Goal: Check status: Check status

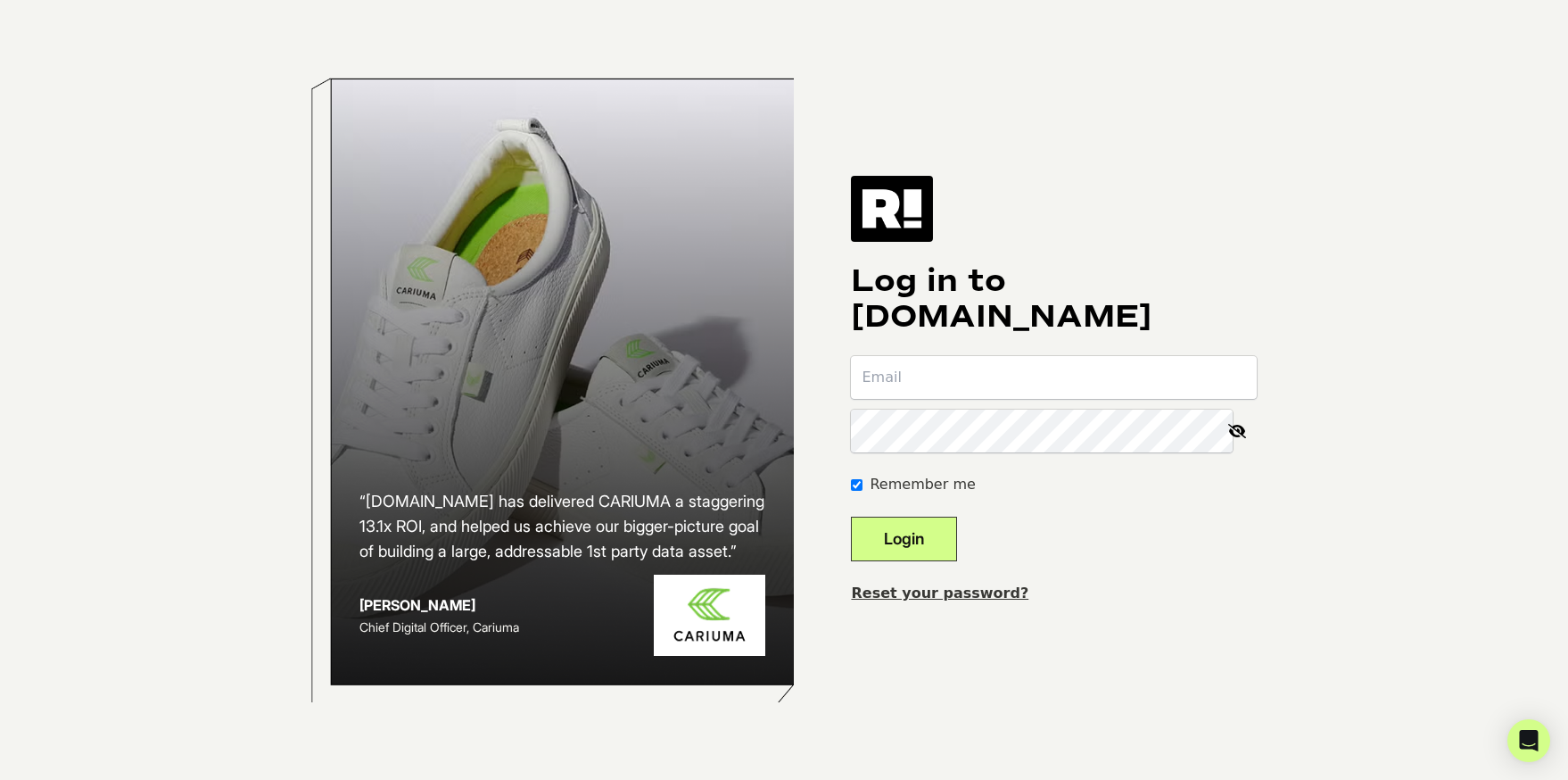
type input "[EMAIL_ADDRESS][DOMAIN_NAME]"
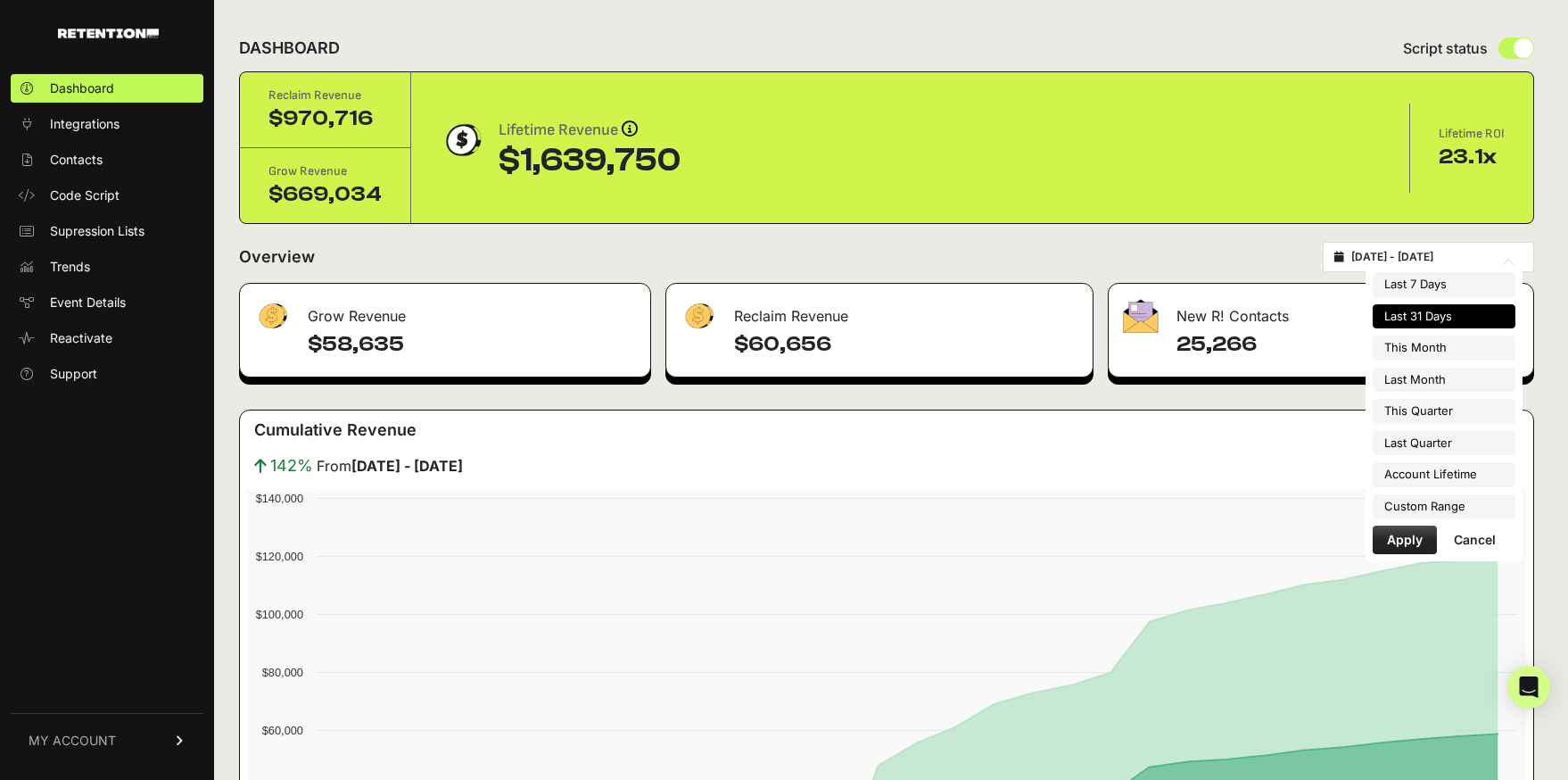
click at [1455, 256] on input "[DATE] - [DATE]" at bounding box center [1437, 256] width 172 height 14
click at [1418, 498] on li "Custom Range" at bounding box center [1444, 507] width 143 height 25
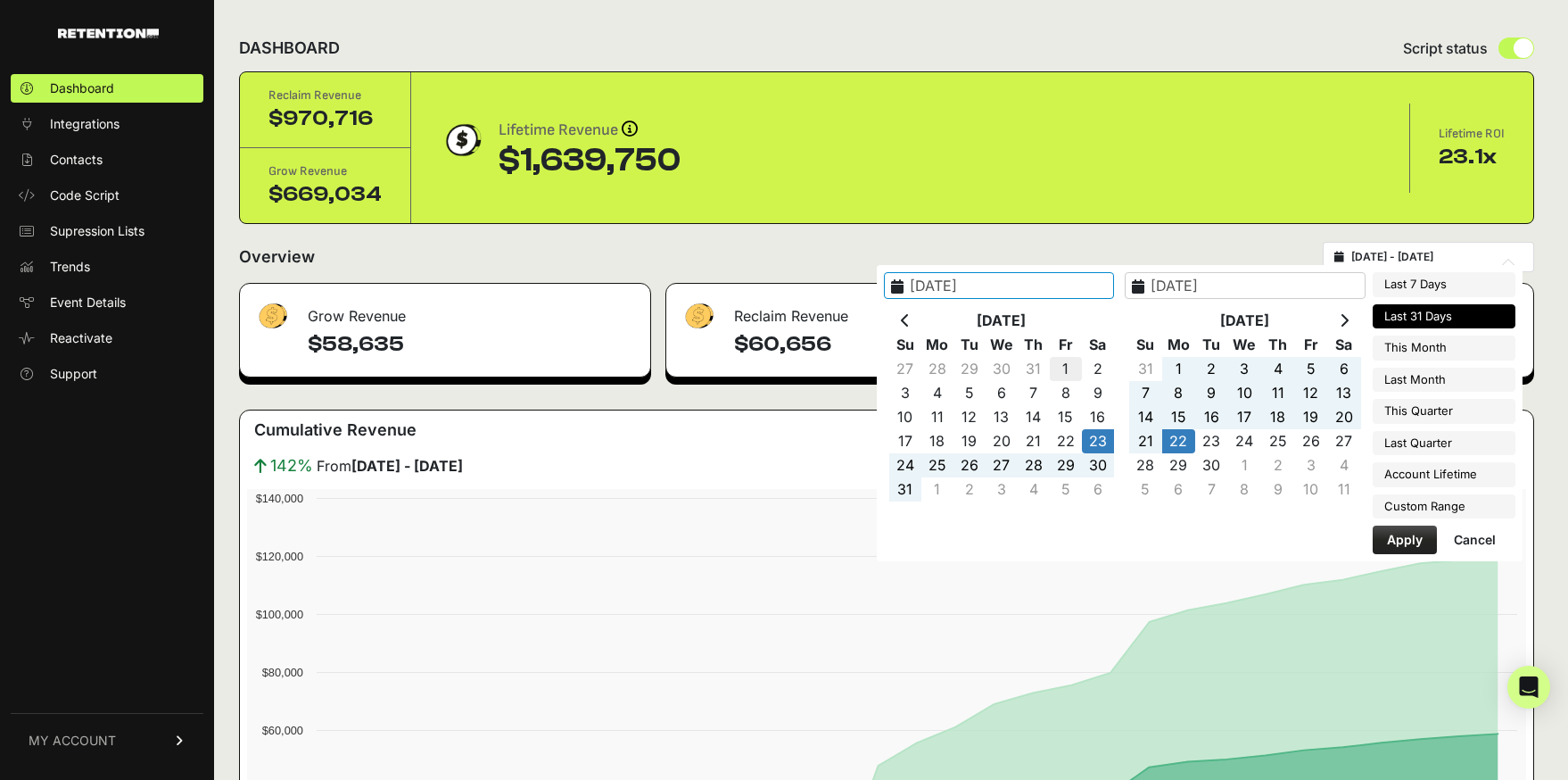
type input "2025-08-01"
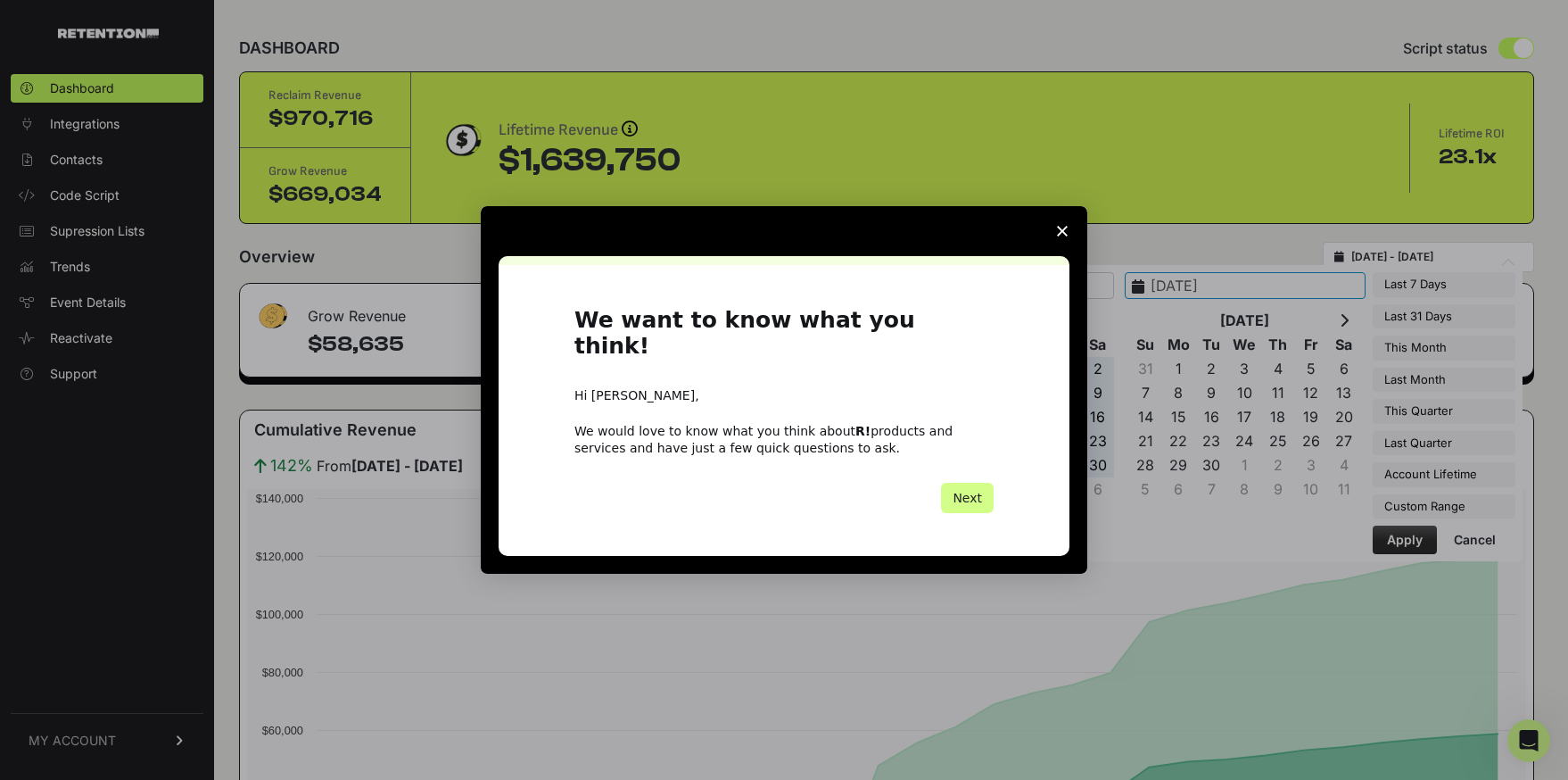
click at [1060, 236] on polygon "Close survey" at bounding box center [1062, 230] width 11 height 11
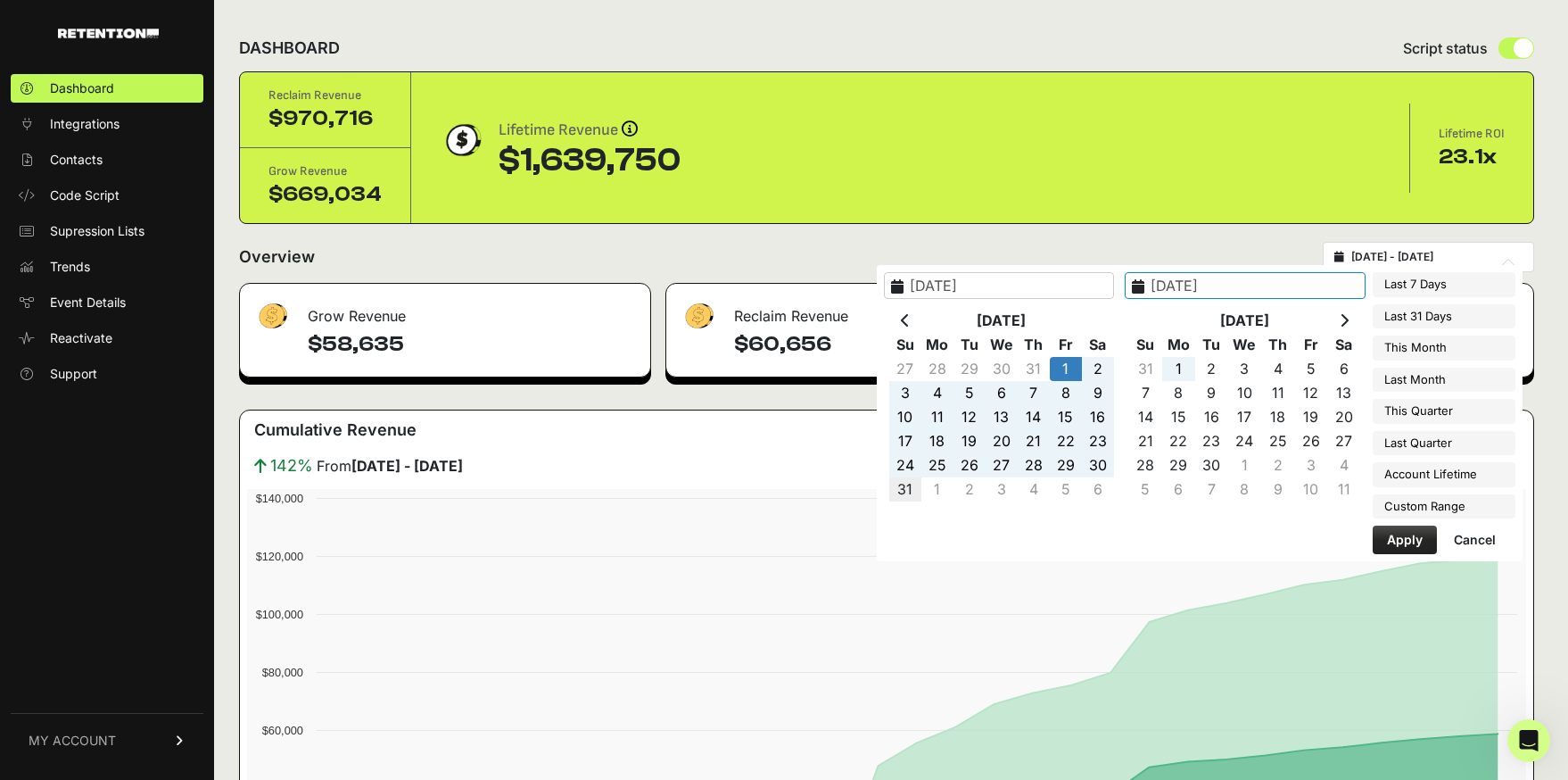
type input "2025-08-31"
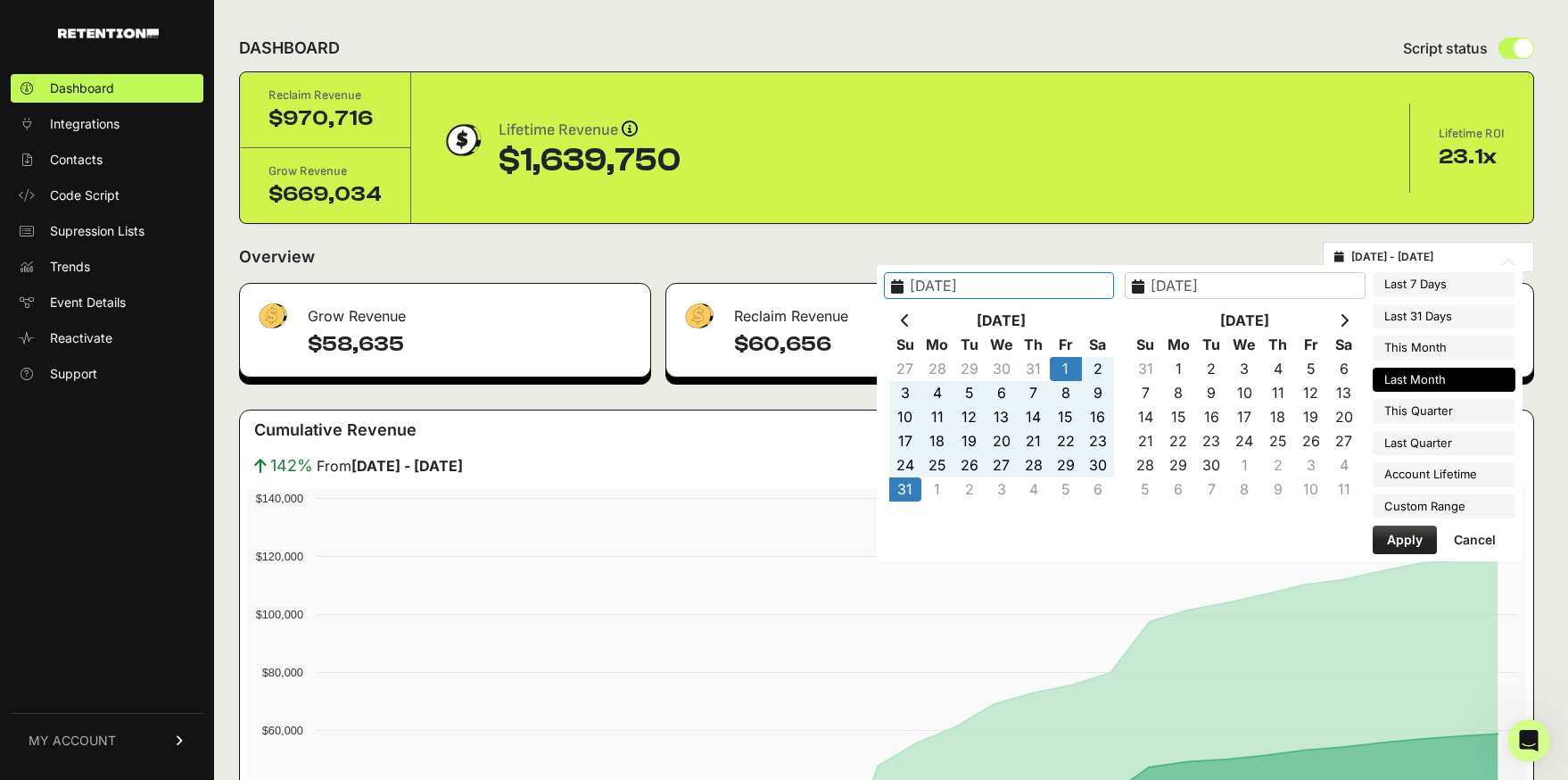
type input "2025-07-01"
type input "2025-09-30"
type input "2025-08-01"
type input "2025-08-31"
type input "2025-09-01"
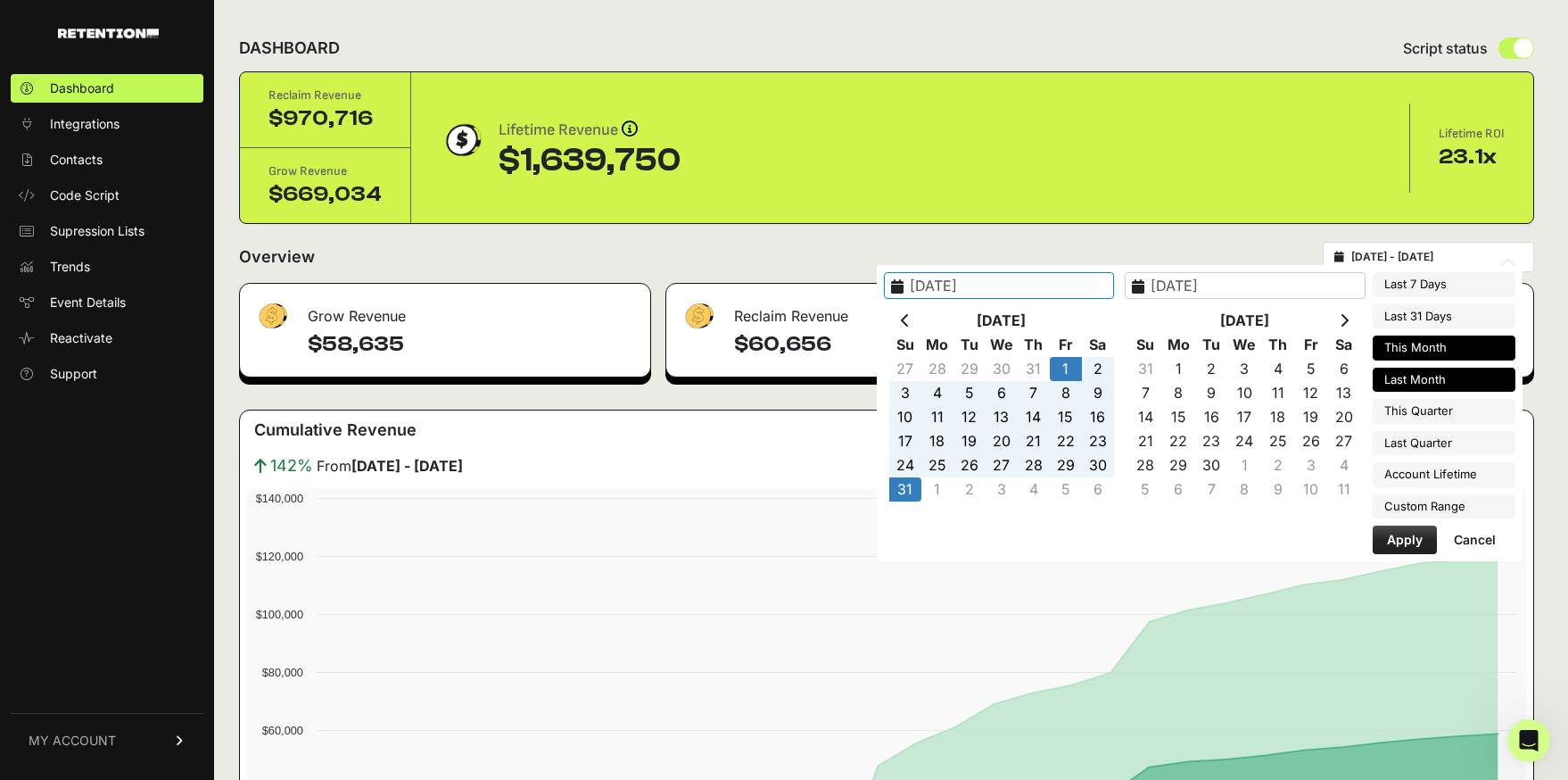
type input "2025-09-30"
type input "2025-08-01"
type input "2025-08-31"
type input "2025-07-01"
type input "2025-09-30"
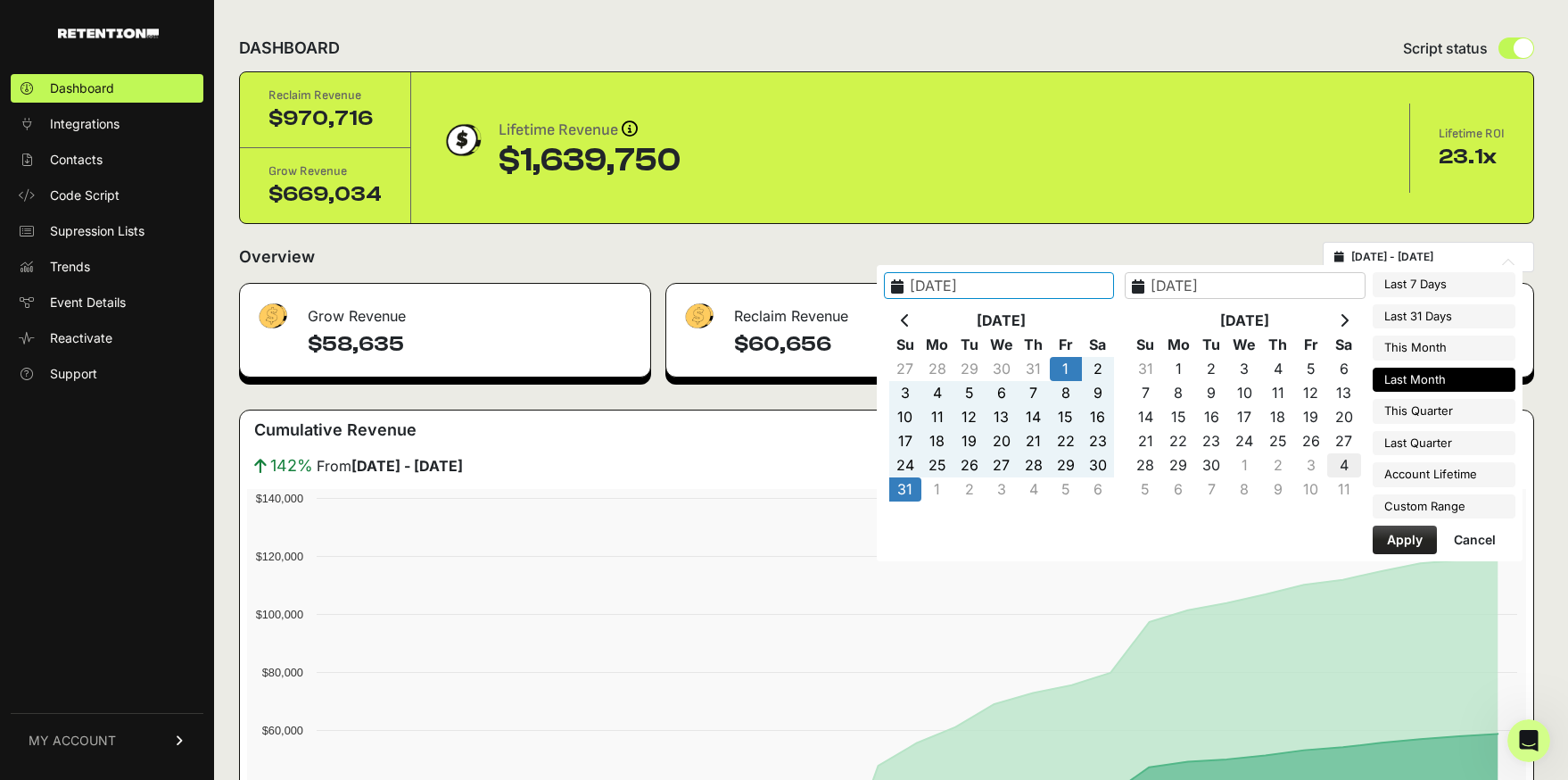
type input "2025-08-01"
type input "2025-08-31"
type input "2025-08-01"
click at [1401, 540] on button "Apply" at bounding box center [1404, 540] width 65 height 29
type input "2025-08-01 - 2025-08-31"
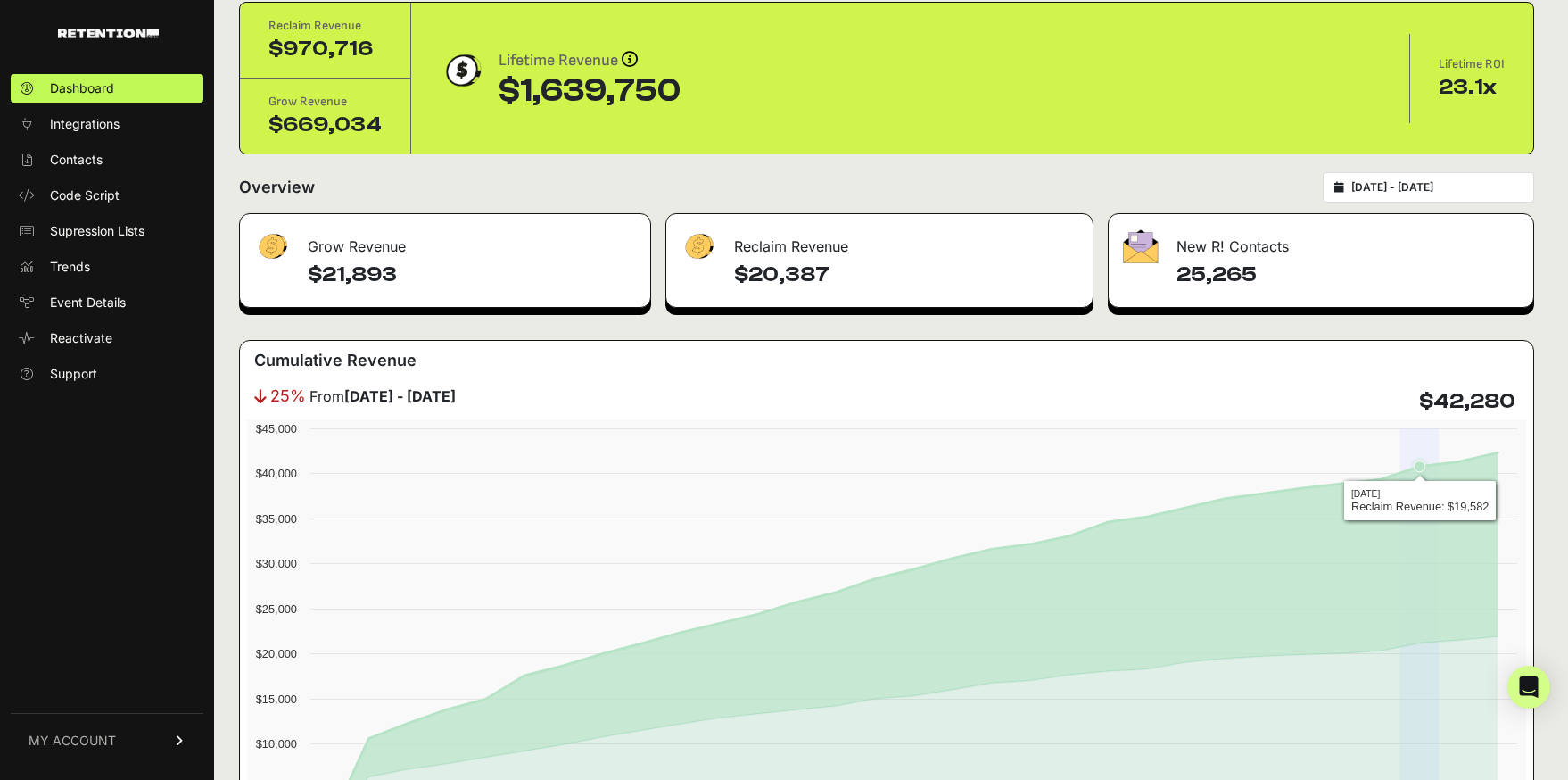
scroll to position [73, 0]
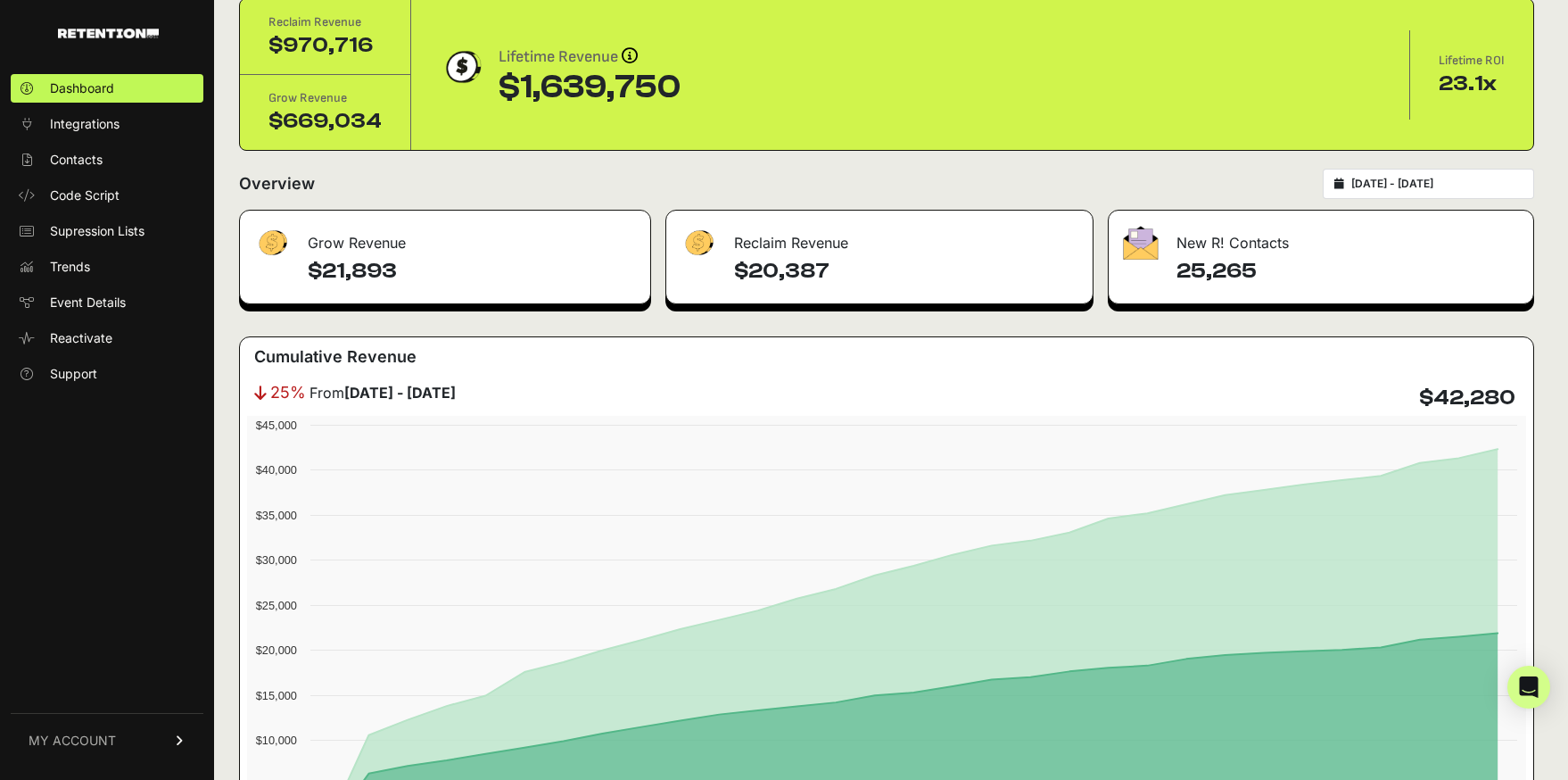
drag, startPoint x: 1423, startPoint y: 399, endPoint x: 1542, endPoint y: 397, distance: 119.0
copy h4 "$42,280"
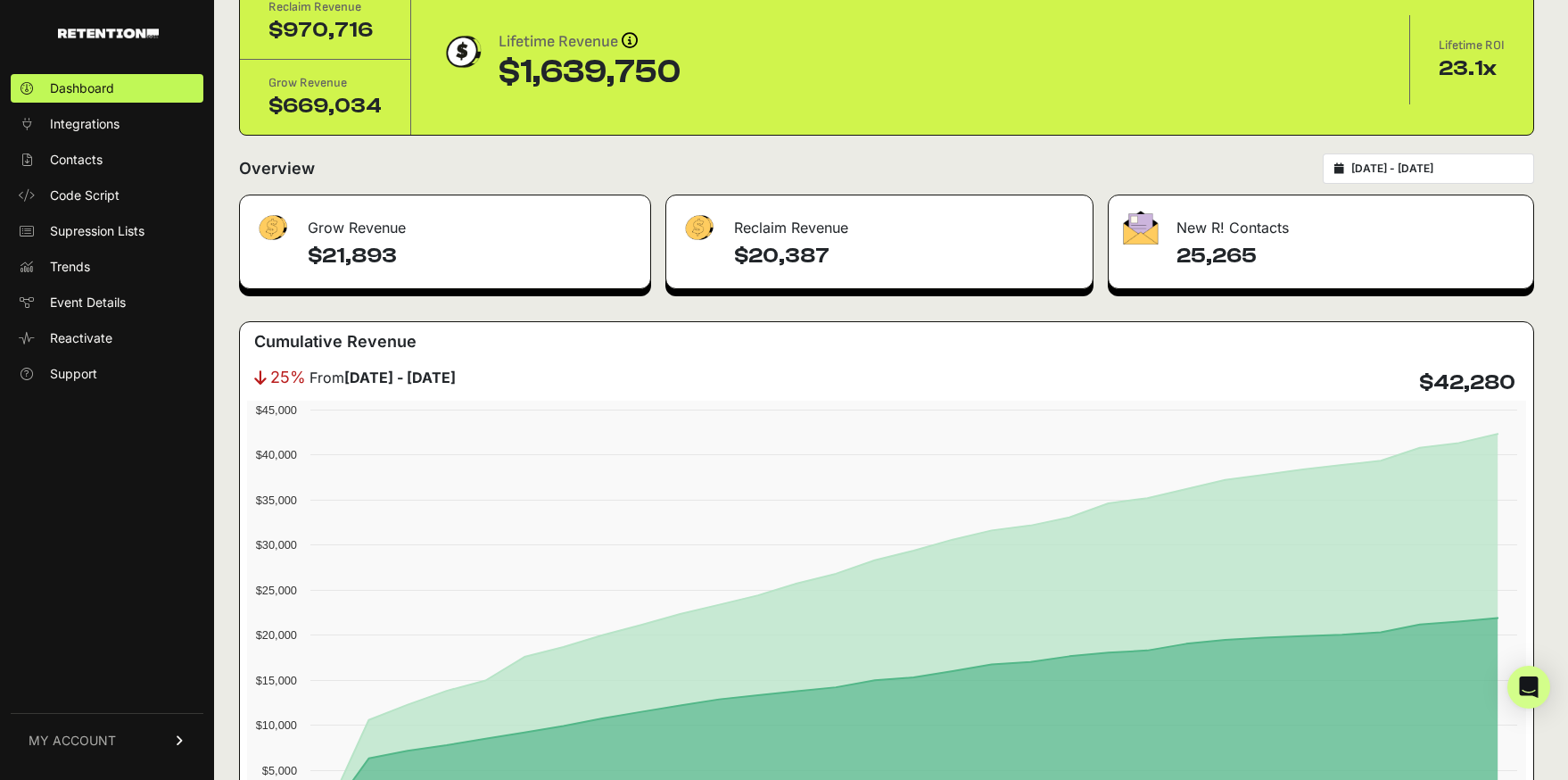
scroll to position [92, 0]
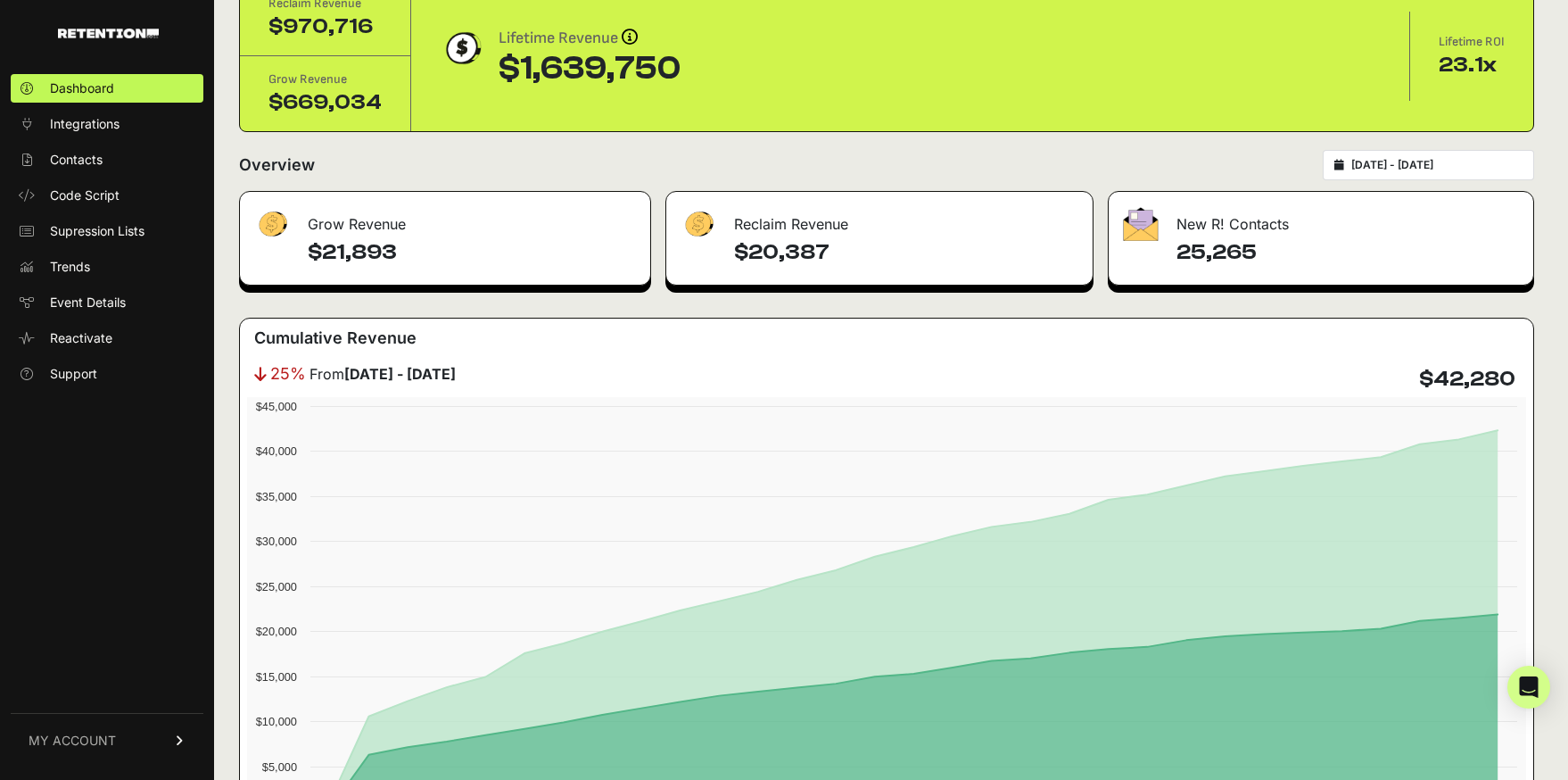
drag, startPoint x: 392, startPoint y: 249, endPoint x: 294, endPoint y: 251, distance: 98.0
click at [294, 251] on div "$21,893" at bounding box center [445, 261] width 411 height 46
copy h4 "$21,893"
drag, startPoint x: 829, startPoint y: 245, endPoint x: 686, endPoint y: 245, distance: 143.0
click at [686, 245] on div "$20,387" at bounding box center [879, 261] width 426 height 46
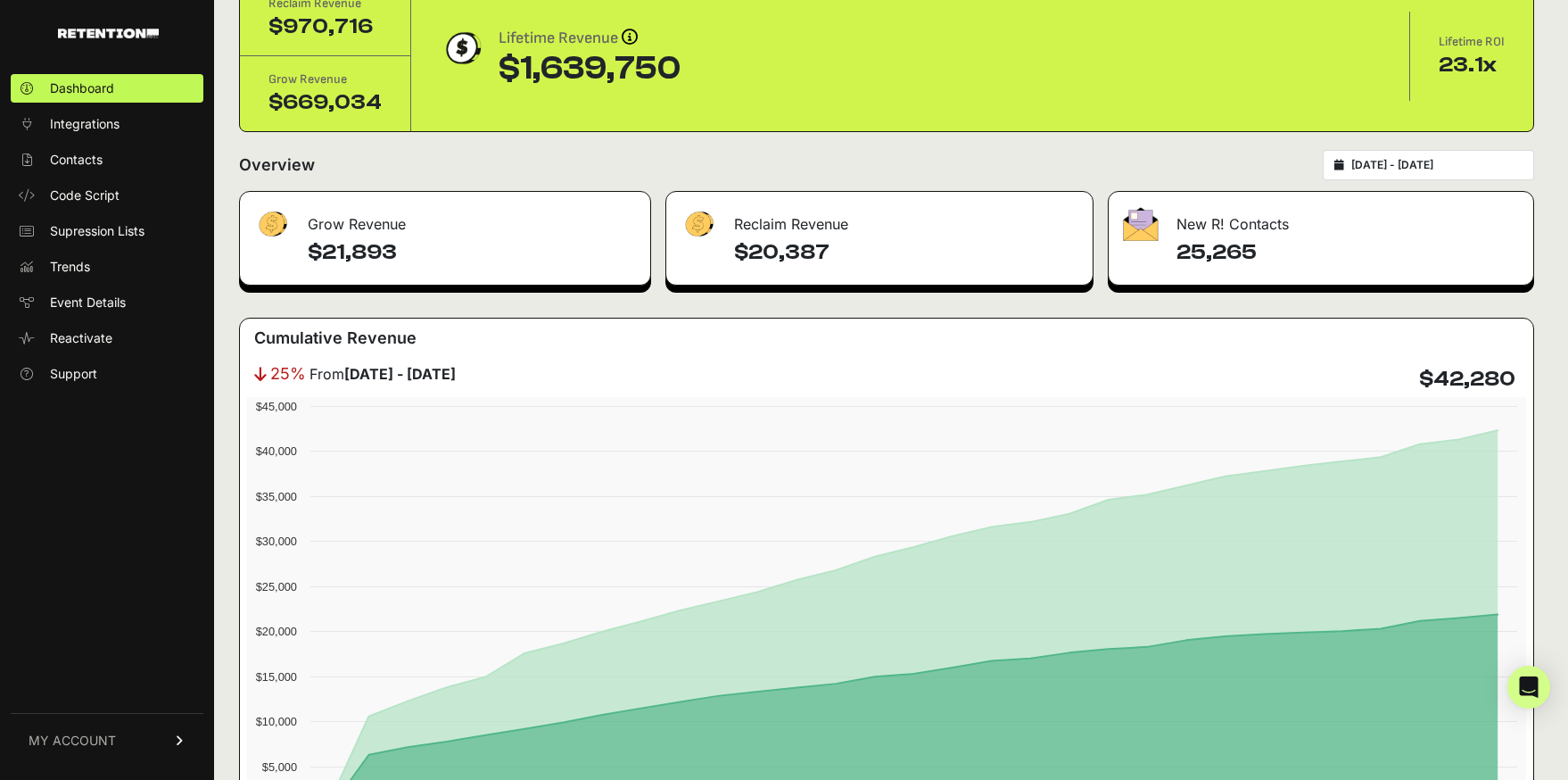
copy h4 "$20,387"
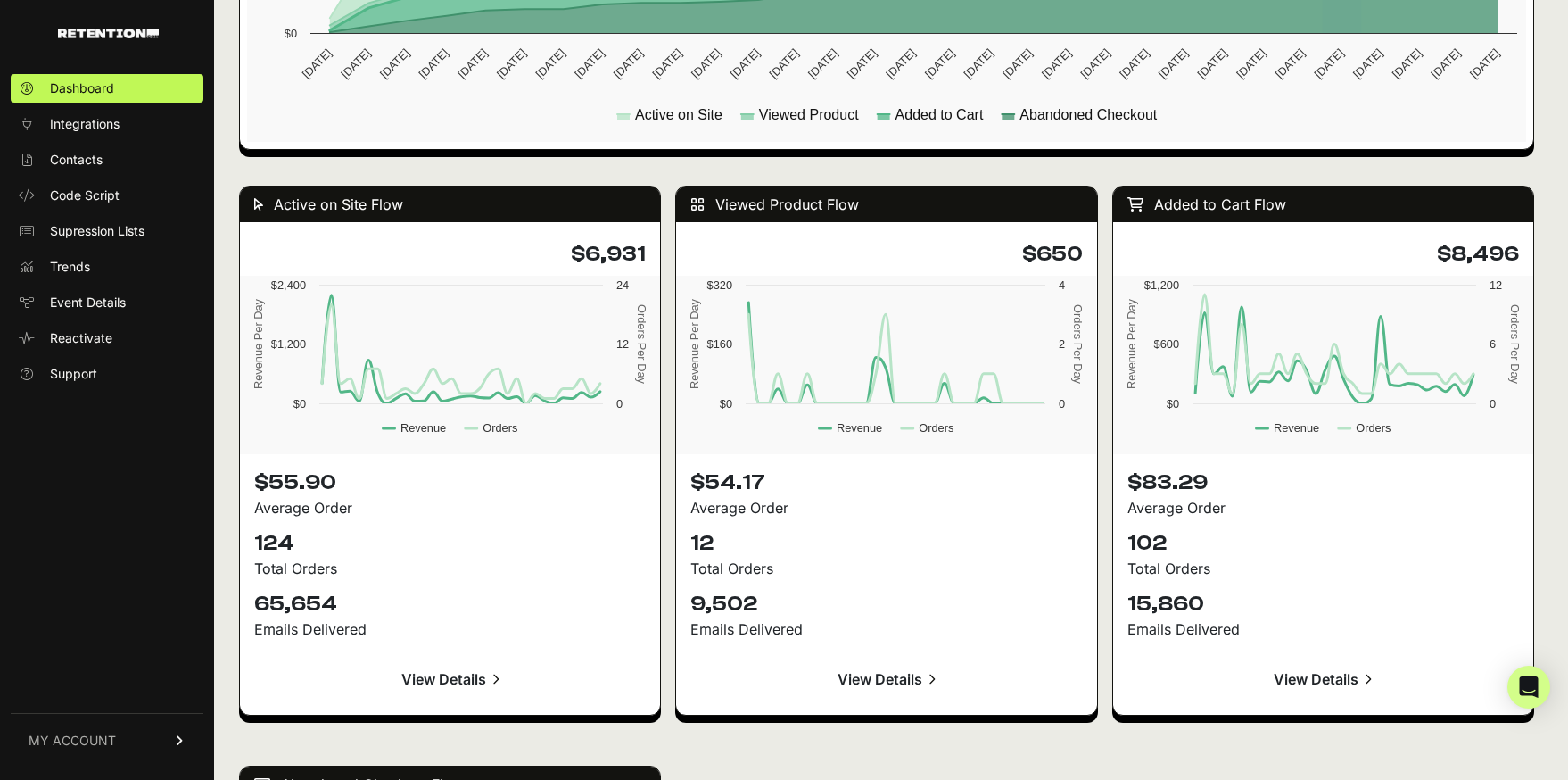
scroll to position [1576, 0]
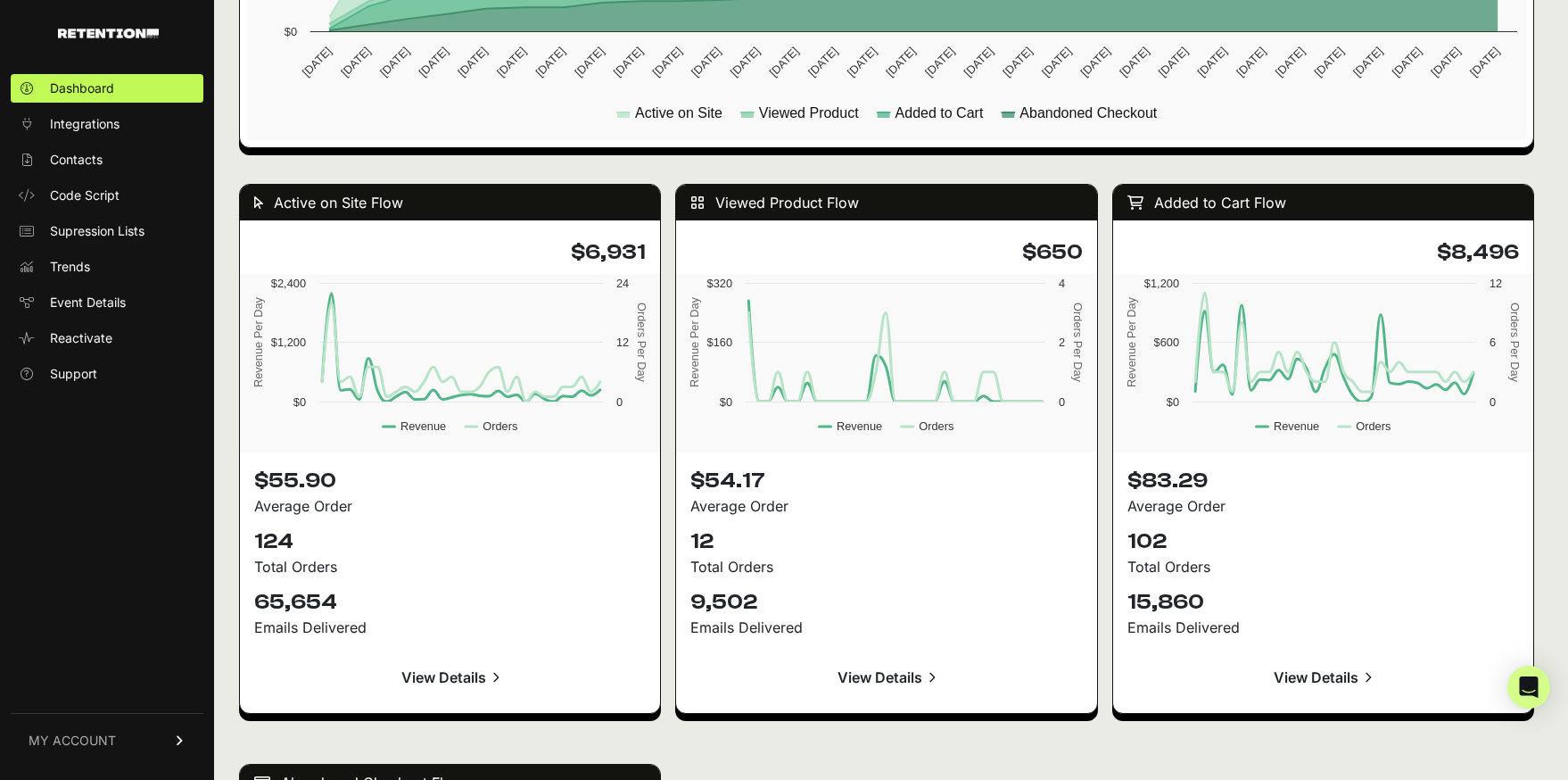
drag, startPoint x: 574, startPoint y: 252, endPoint x: 657, endPoint y: 251, distance: 83.0
click at [657, 251] on div "$6,931" at bounding box center [450, 253] width 420 height 42
copy h4 "$6,931"
drag, startPoint x: 1019, startPoint y: 255, endPoint x: 1091, endPoint y: 255, distance: 72.0
click at [1091, 255] on div "$650" at bounding box center [887, 253] width 420 height 42
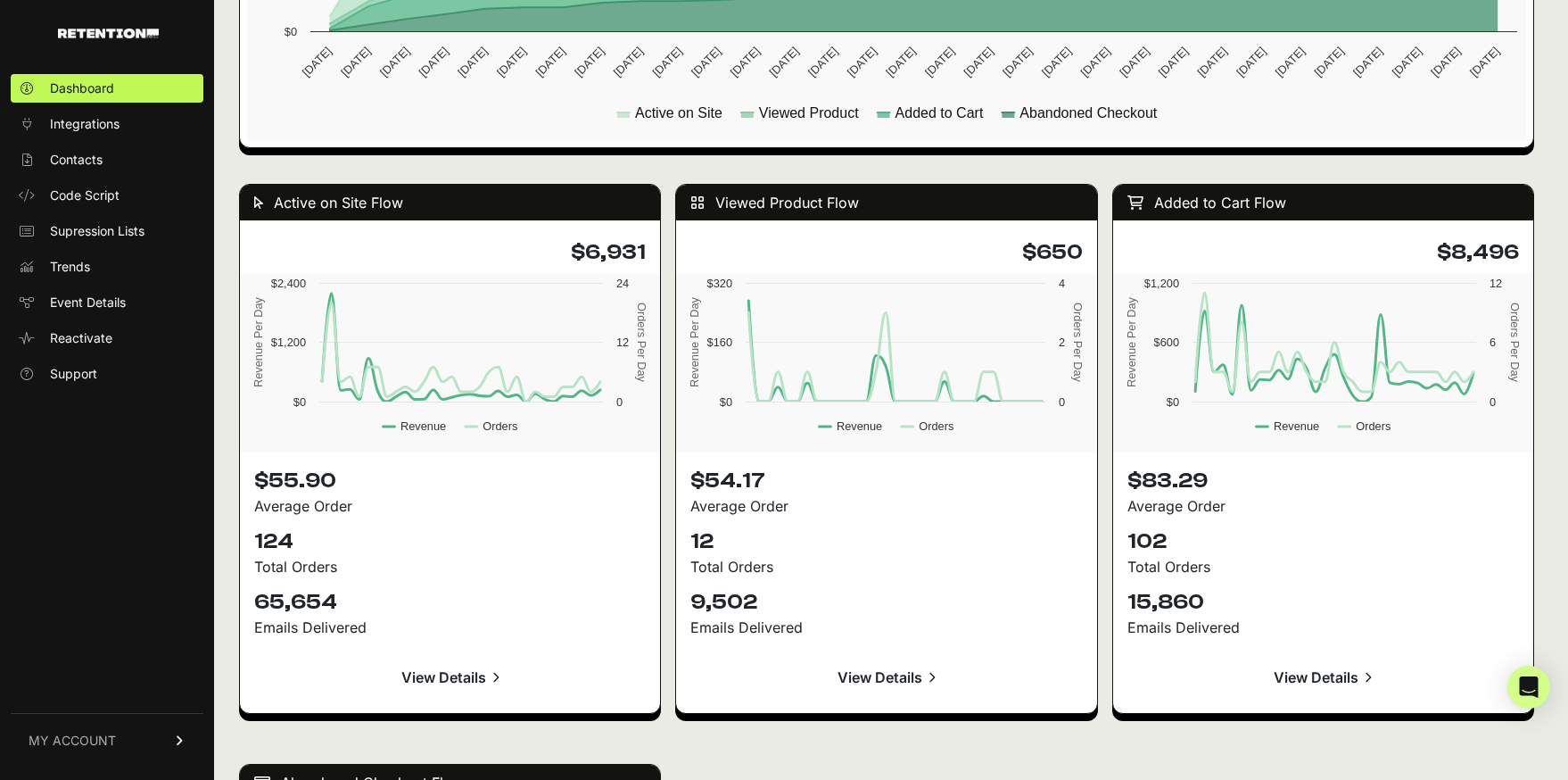
copy h4 "$650"
drag, startPoint x: 1428, startPoint y: 254, endPoint x: 1572, endPoint y: 255, distance: 144.0
copy h4 "$8,496"
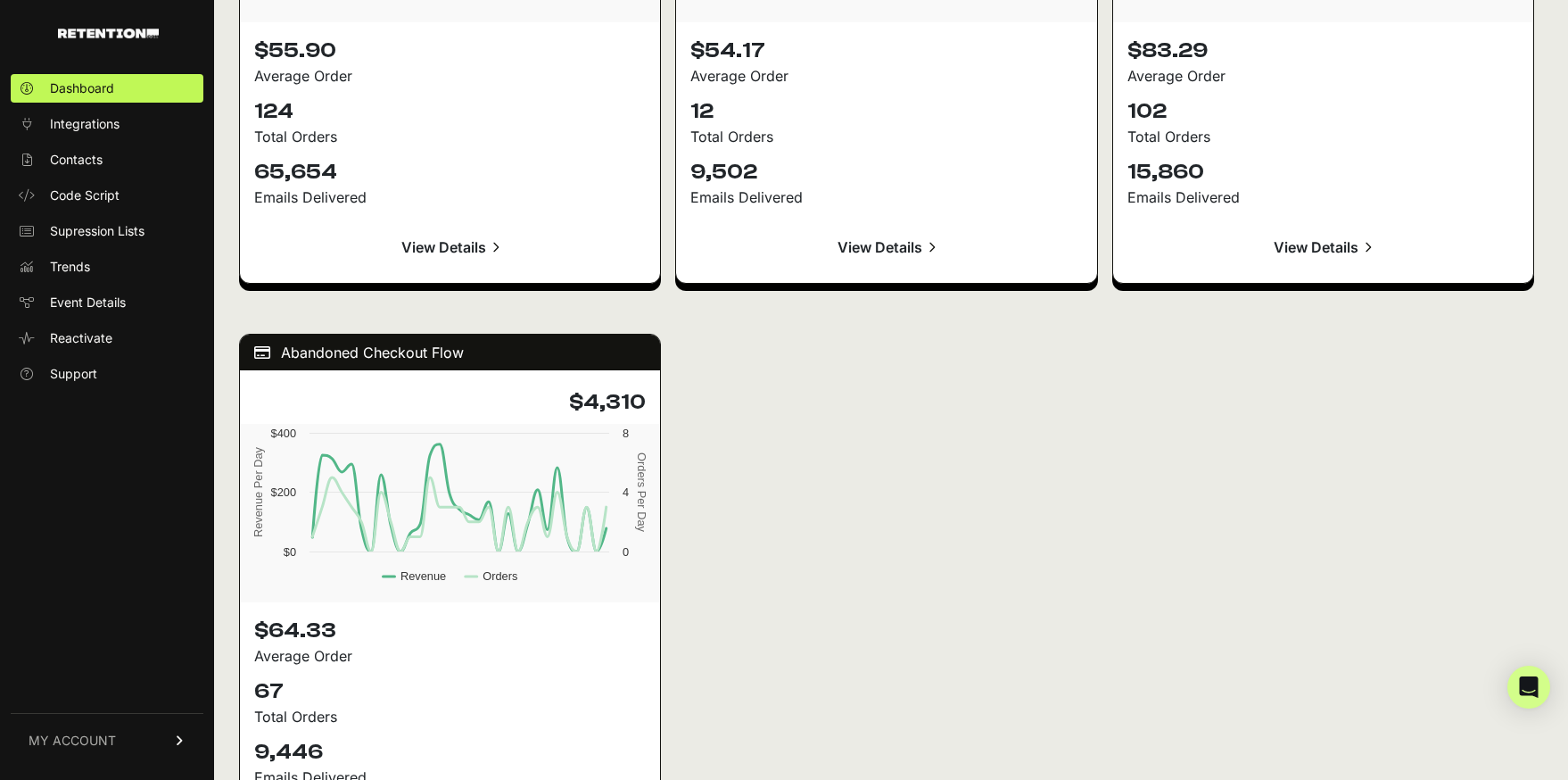
drag, startPoint x: 570, startPoint y: 402, endPoint x: 658, endPoint y: 403, distance: 88.0
click at [658, 403] on div "$4,310" at bounding box center [450, 402] width 420 height 42
copy h4 "$4,310"
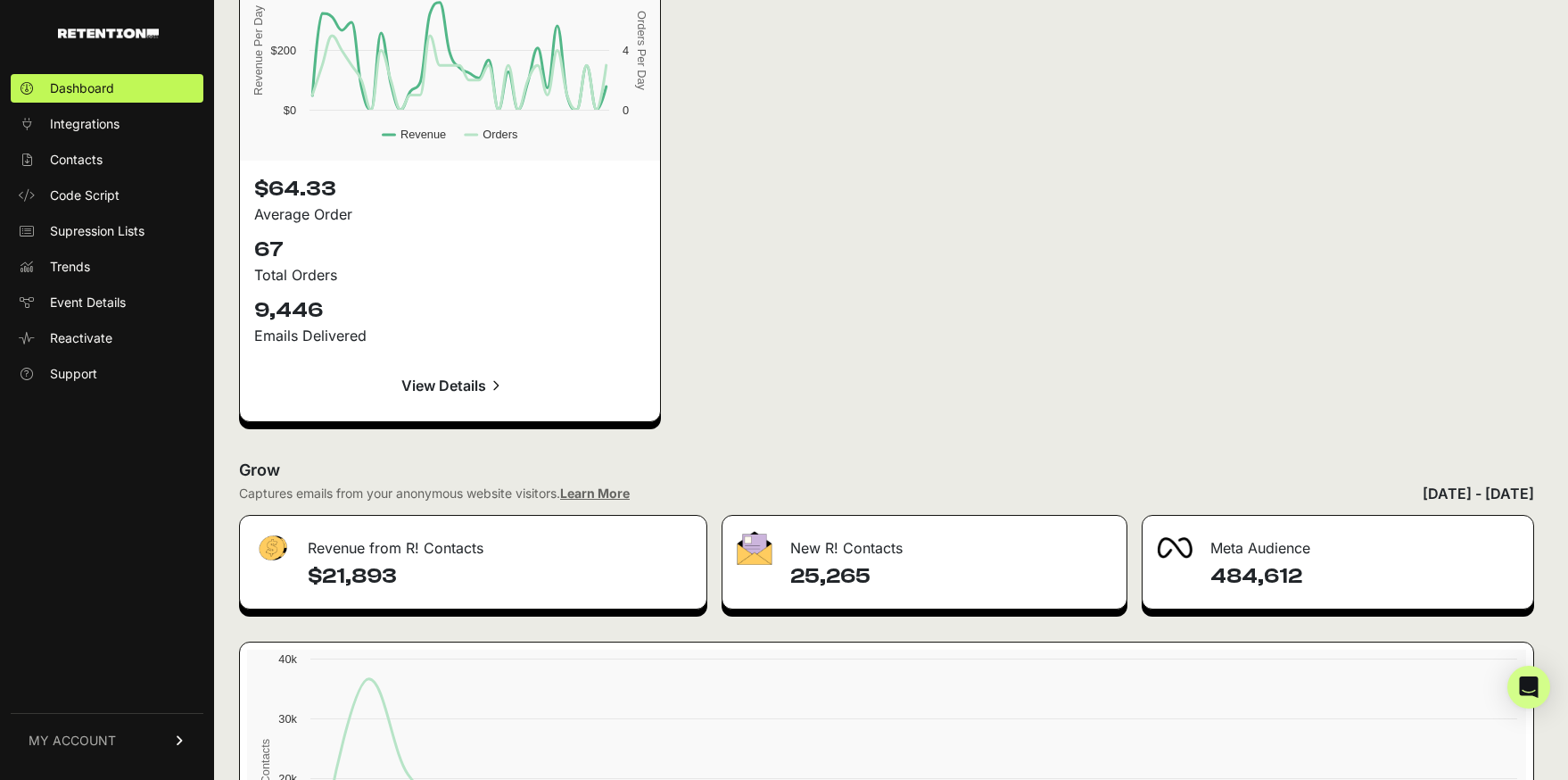
scroll to position [2708, 0]
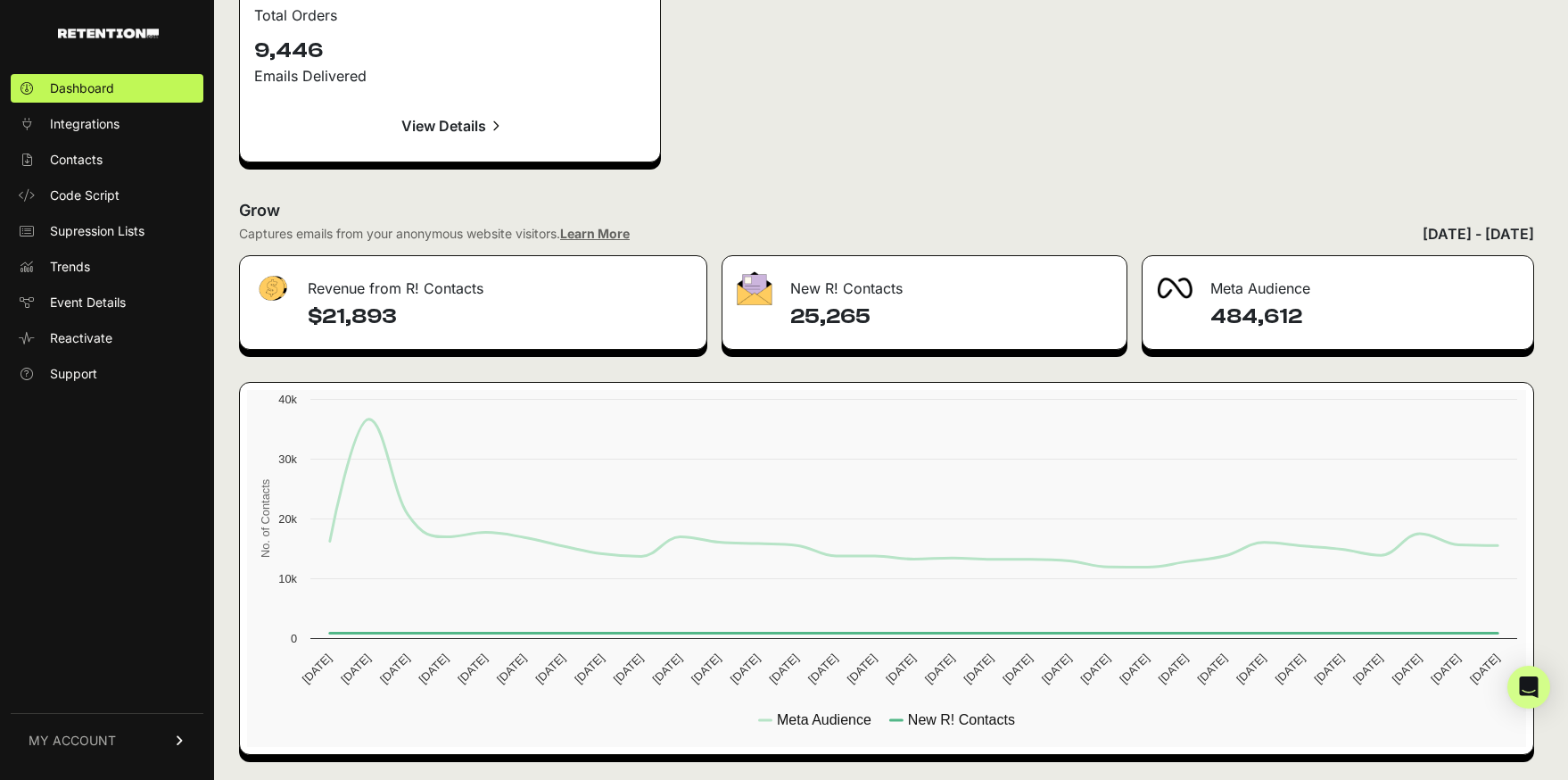
drag, startPoint x: 787, startPoint y: 319, endPoint x: 921, endPoint y: 319, distance: 134.0
click at [921, 319] on div "25,265" at bounding box center [924, 326] width 403 height 46
copy h4 "25,265"
drag, startPoint x: 1203, startPoint y: 319, endPoint x: 1340, endPoint y: 318, distance: 137.0
click at [1340, 318] on div "484,612" at bounding box center [1338, 326] width 390 height 46
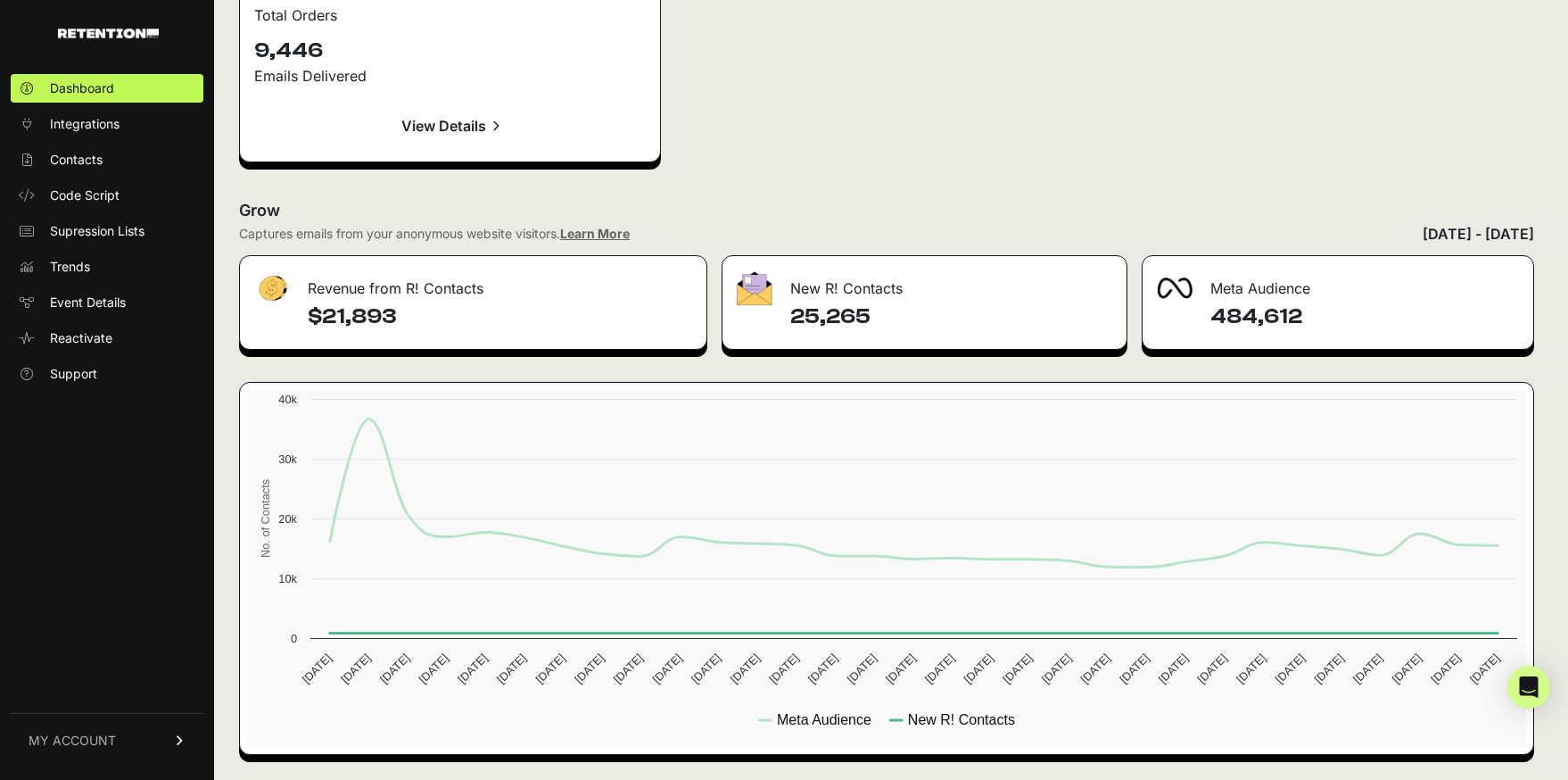
copy h4 "484,612"
